Goal: Task Accomplishment & Management: Use online tool/utility

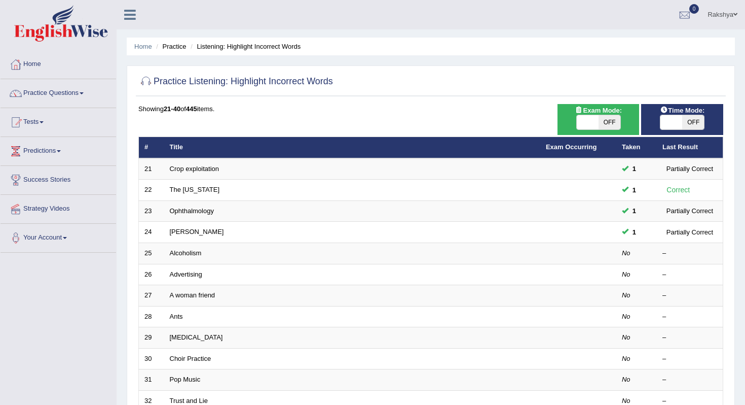
click at [672, 74] on div at bounding box center [430, 81] width 585 height 21
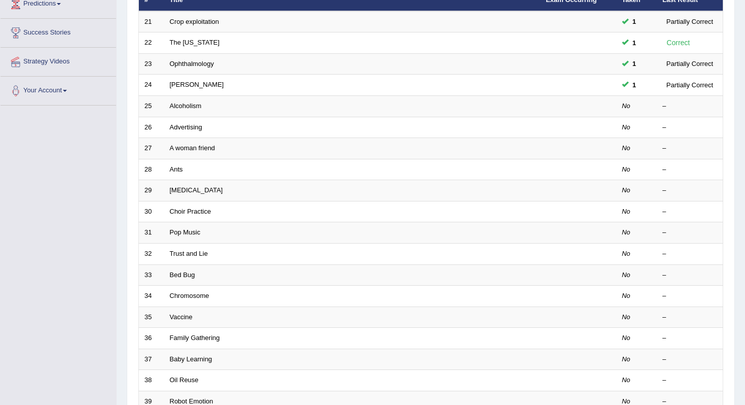
scroll to position [145, 0]
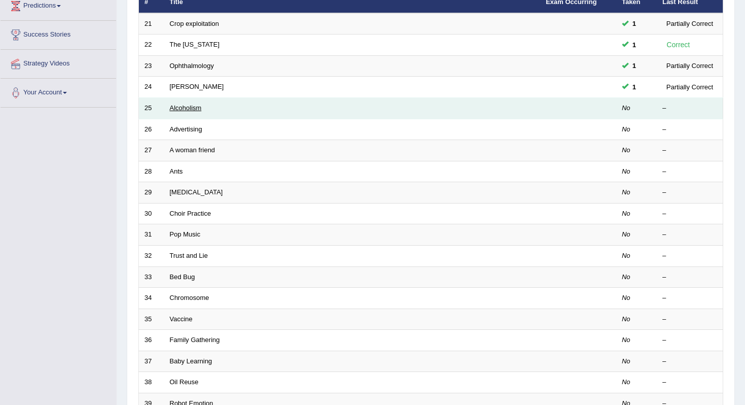
click at [186, 109] on link "Alcoholism" at bounding box center [186, 108] width 32 height 8
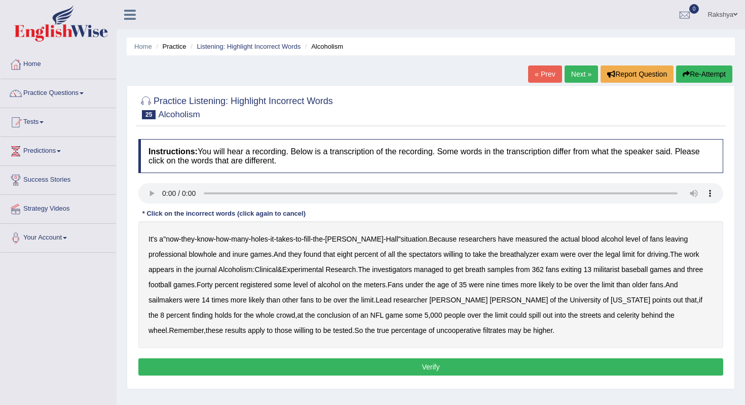
click at [189, 255] on b "blowhole" at bounding box center [203, 254] width 28 height 8
click at [233, 253] on b "inure" at bounding box center [241, 254] width 16 height 8
click at [594, 270] on b "militarist" at bounding box center [607, 269] width 26 height 8
click at [183, 296] on b "sailmakers" at bounding box center [166, 300] width 34 height 8
click at [617, 317] on b "celerity" at bounding box center [628, 315] width 22 height 8
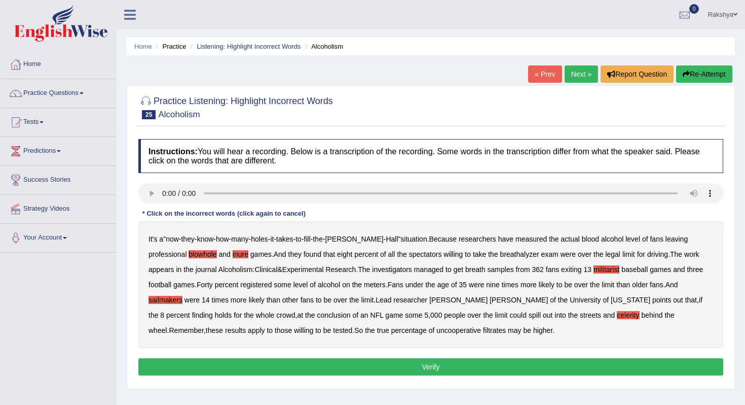
click at [483, 332] on b "filtrates" at bounding box center [494, 330] width 23 height 8
click at [398, 369] on button "Verify" at bounding box center [430, 366] width 585 height 17
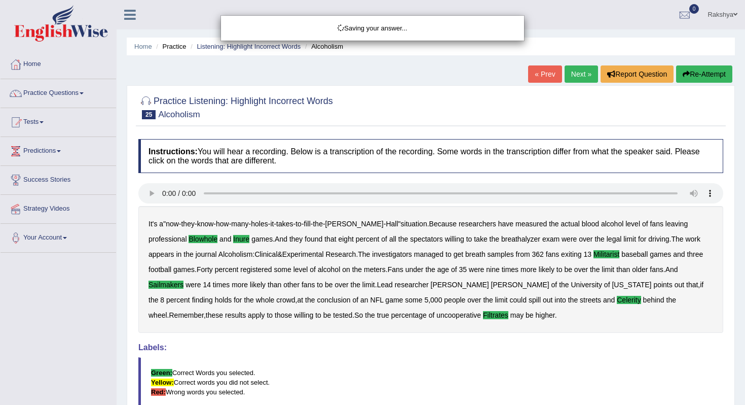
click at [398, 369] on div "Saving your answer..." at bounding box center [372, 202] width 745 height 405
